Goal: Navigation & Orientation: Find specific page/section

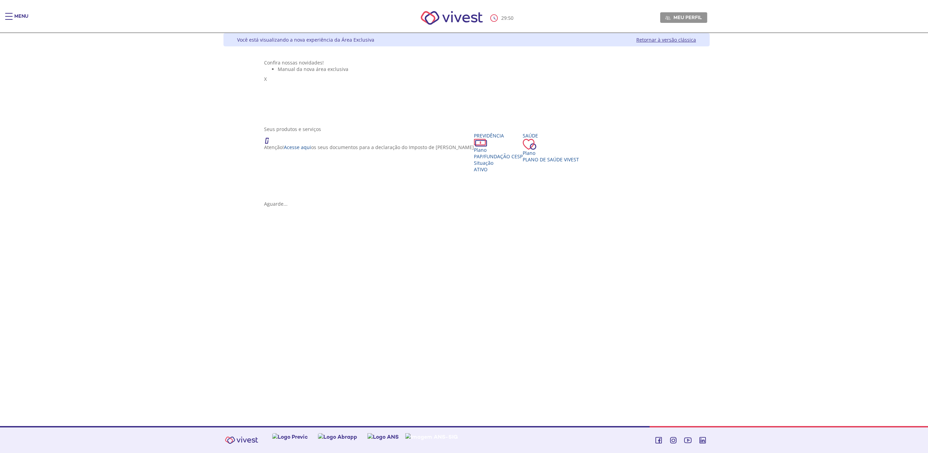
click at [696, 40] on link "Retornar à versão clássica" at bounding box center [666, 40] width 60 height 6
click at [696, 37] on link "Retornar à versão clássica" at bounding box center [666, 40] width 60 height 6
click at [696, 39] on link "Retornar à versão clássica" at bounding box center [666, 40] width 60 height 6
click at [696, 41] on link "Retornar à versão clássica" at bounding box center [666, 40] width 60 height 6
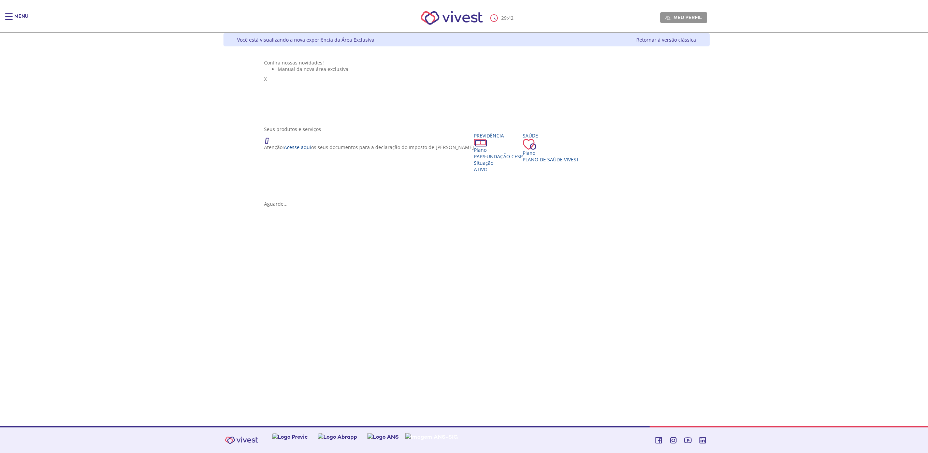
click at [696, 41] on link "Retornar à versão clássica" at bounding box center [666, 40] width 60 height 6
